Goal: Task Accomplishment & Management: Manage account settings

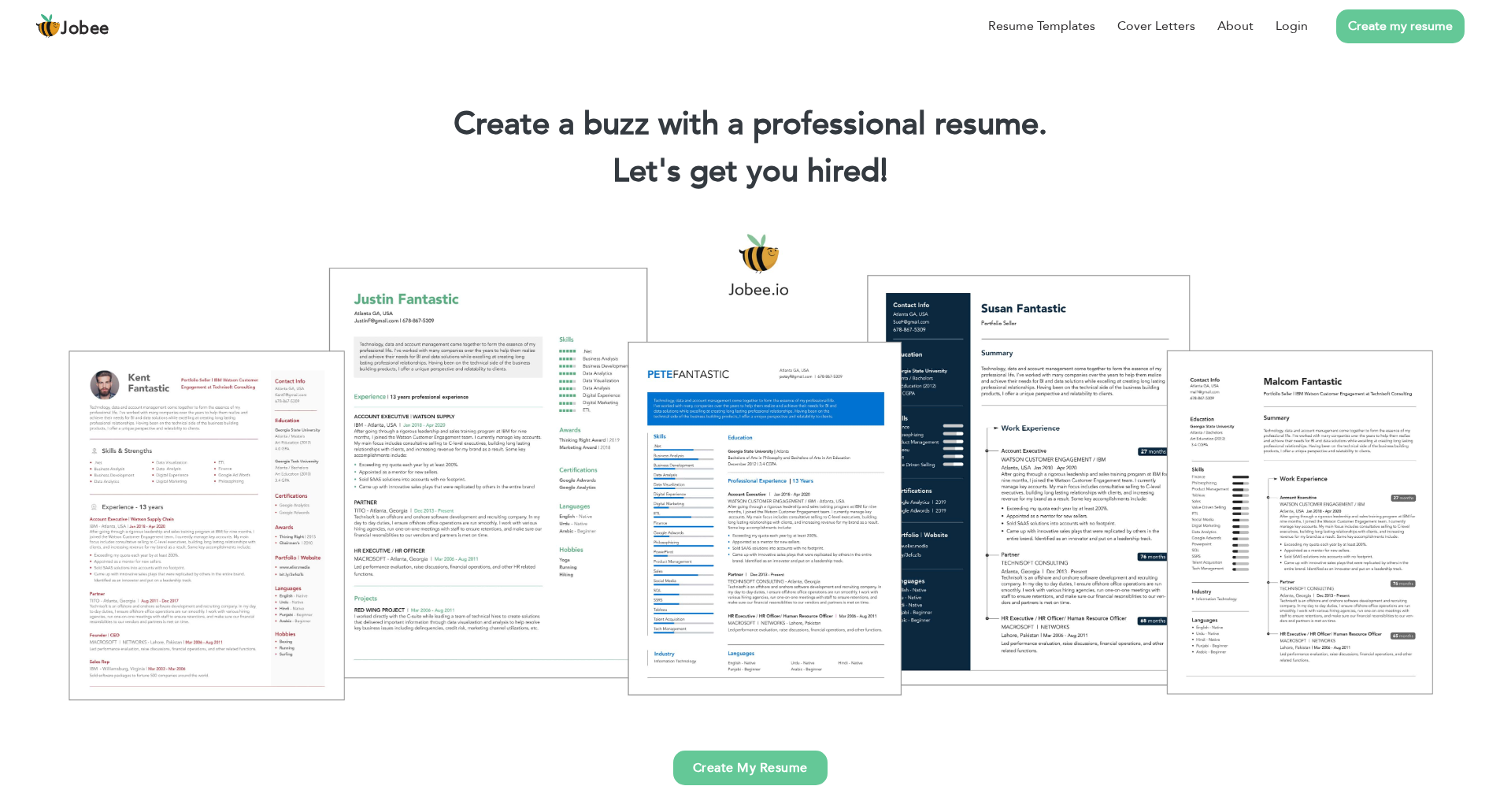
click at [1312, 24] on li "Create my resume" at bounding box center [1386, 26] width 157 height 41
click at [1293, 24] on link "Login" at bounding box center [1292, 26] width 32 height 19
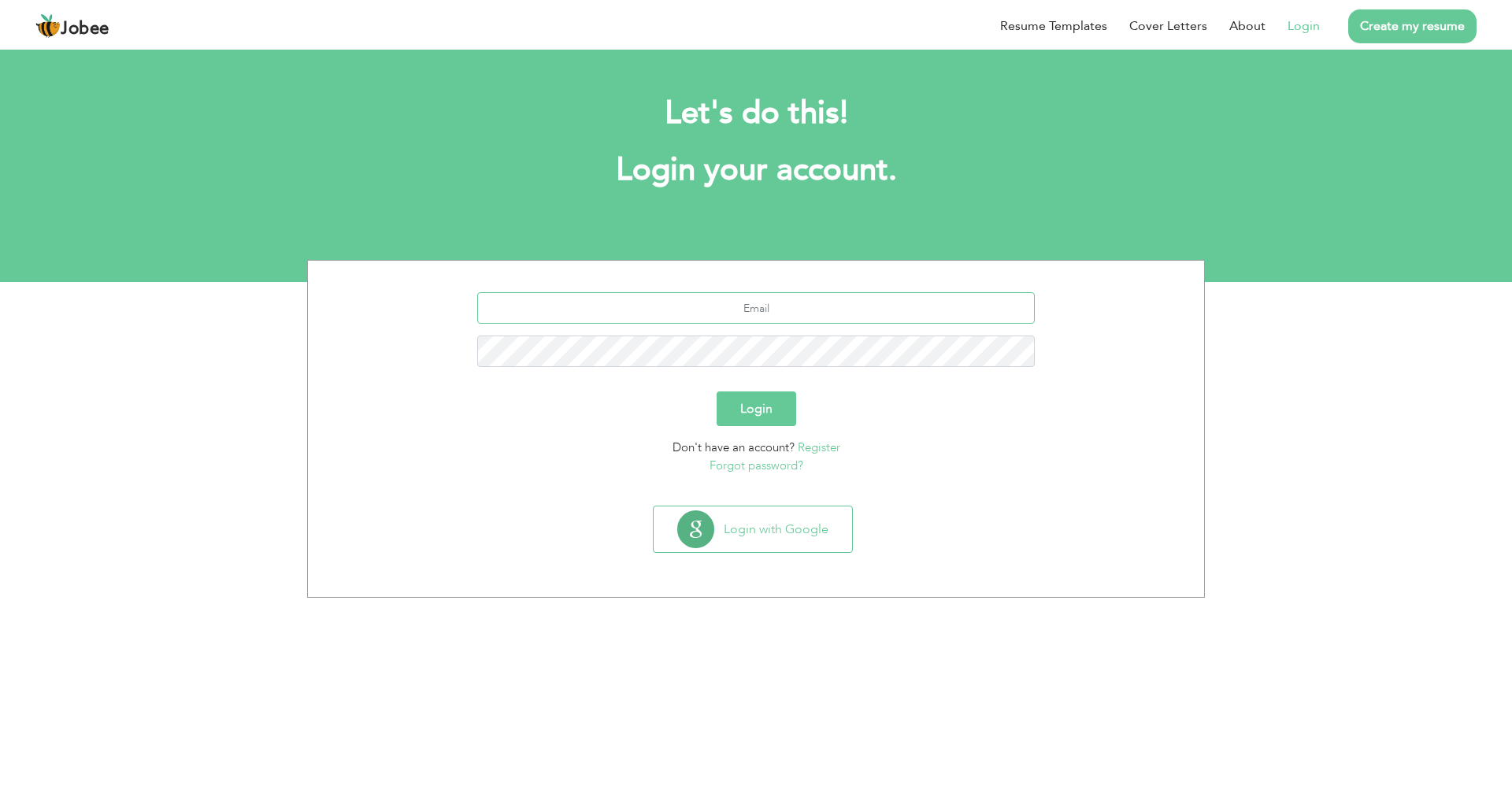
type input "[EMAIL_ADDRESS][DOMAIN_NAME]"
click at [783, 416] on button "Login" at bounding box center [756, 408] width 79 height 35
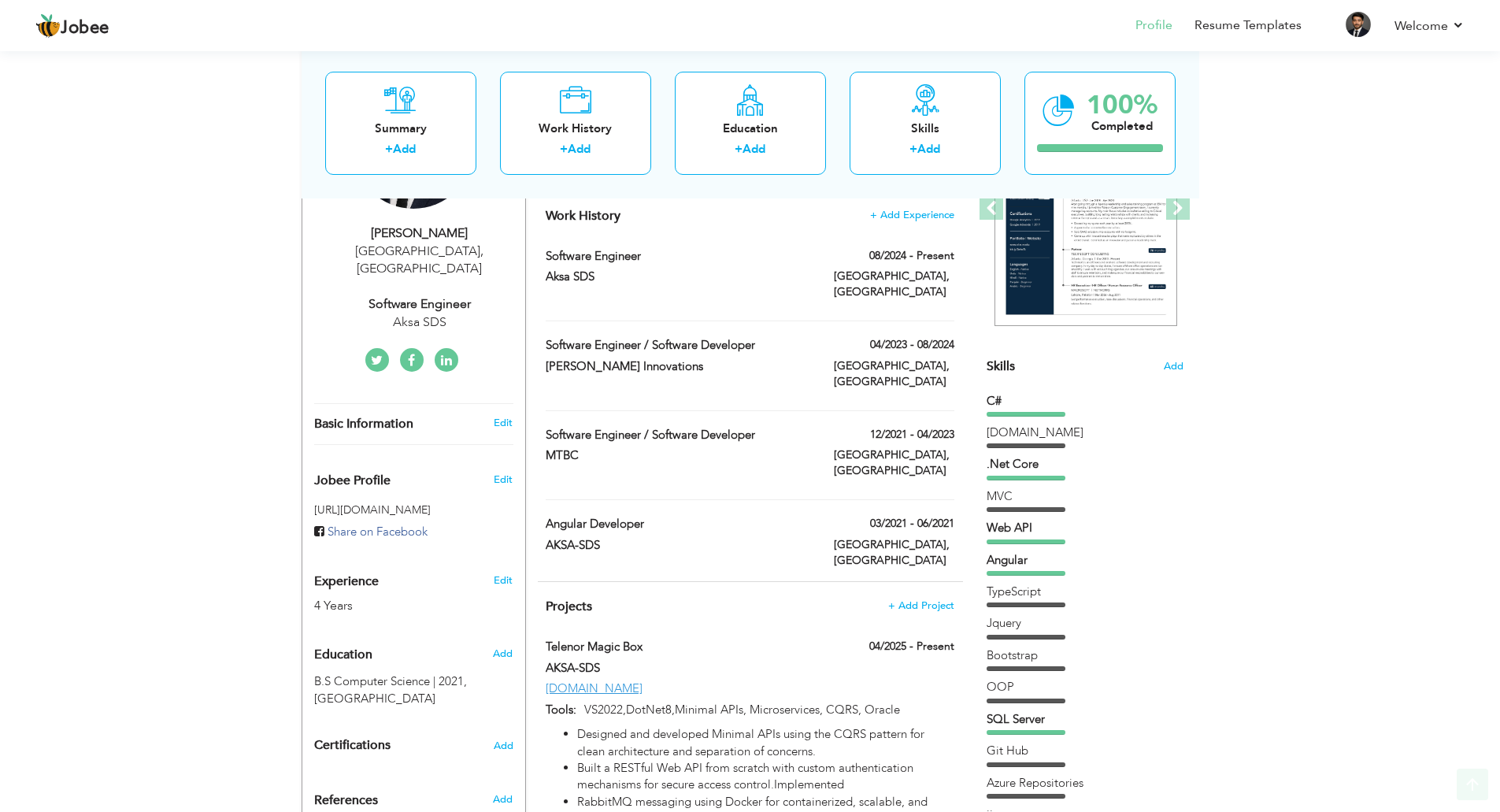
scroll to position [472, 0]
